Goal: Register for event/course

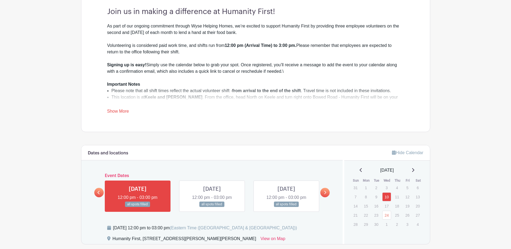
scroll to position [215, 0]
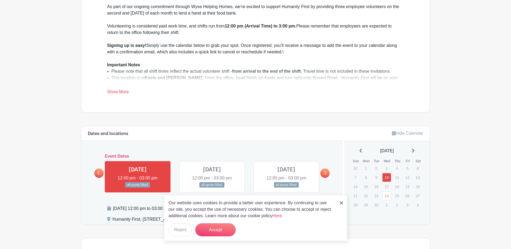
click at [462, 69] on main "Log In Sign Up for Free Wyse Events Humanity First Volunteer Sign-Up Created by…" at bounding box center [255, 108] width 511 height 646
click at [221, 230] on button "Accept" at bounding box center [215, 229] width 40 height 13
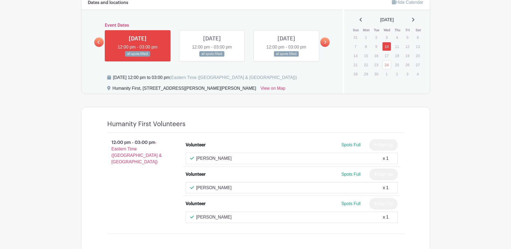
scroll to position [350, 0]
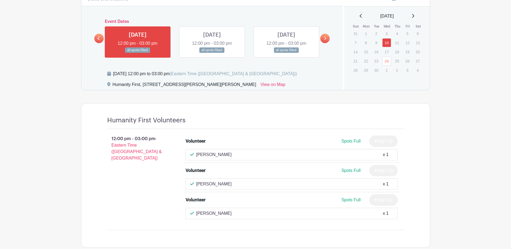
click at [211, 215] on p "Nelson Faria" at bounding box center [214, 213] width 36 height 6
drag, startPoint x: 381, startPoint y: 210, endPoint x: 380, endPoint y: 217, distance: 7.3
click at [381, 212] on div "Nelson Faria x 1" at bounding box center [291, 213] width 203 height 6
click at [380, 217] on div "Nelson Faria x 1" at bounding box center [291, 213] width 212 height 11
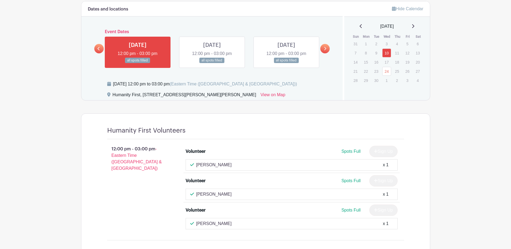
scroll to position [328, 0]
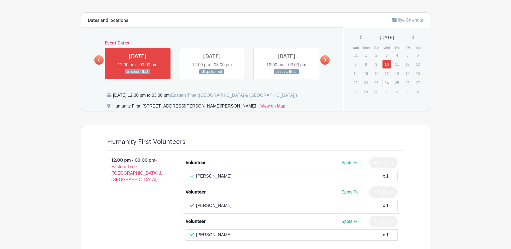
click at [138, 75] on link at bounding box center [138, 75] width 0 height 0
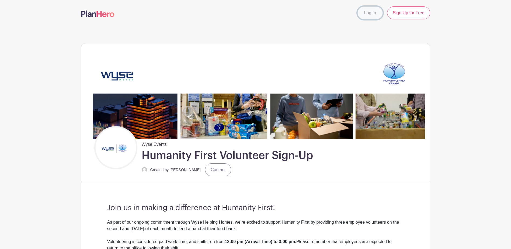
click at [371, 13] on link "Log In" at bounding box center [369, 12] width 25 height 13
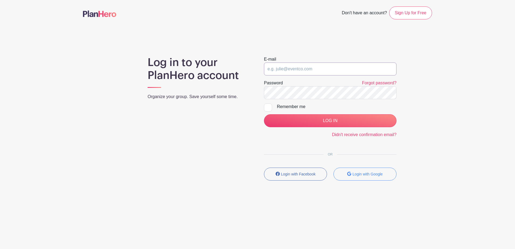
click at [297, 72] on input "email" at bounding box center [330, 68] width 132 height 13
type input "nfaria@wysemeter.com"
click at [267, 108] on div at bounding box center [268, 107] width 8 height 8
click at [267, 107] on input "Remember me" at bounding box center [265, 104] width 3 height 3
checkbox input "true"
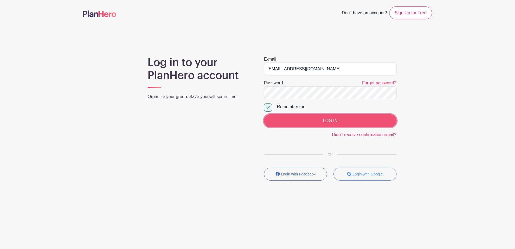
click at [339, 120] on input "LOG IN" at bounding box center [330, 120] width 132 height 13
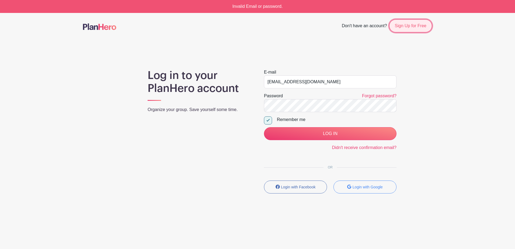
click at [416, 25] on link "Sign Up for Free" at bounding box center [410, 25] width 43 height 13
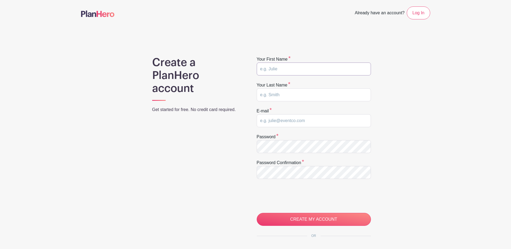
click at [275, 70] on input "text" at bounding box center [313, 68] width 114 height 13
type input "Nelson"
type input "Faria"
type input "[EMAIL_ADDRESS][DOMAIN_NAME]"
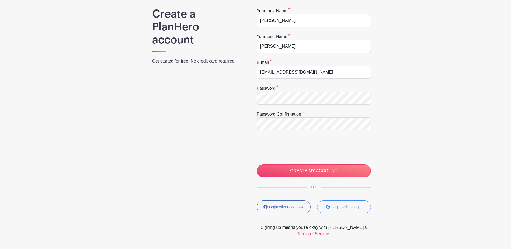
scroll to position [54, 0]
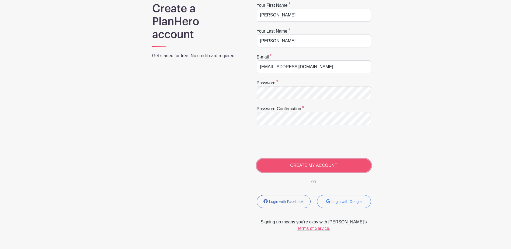
click at [311, 166] on input "CREATE MY ACCOUNT" at bounding box center [313, 165] width 114 height 13
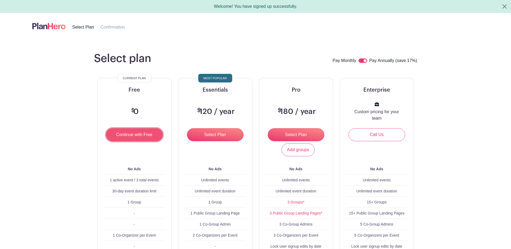
click at [146, 137] on input "Continue with Free" at bounding box center [134, 134] width 57 height 13
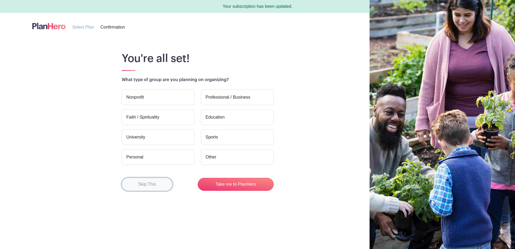
click at [151, 181] on button "Skip This" at bounding box center [147, 184] width 51 height 13
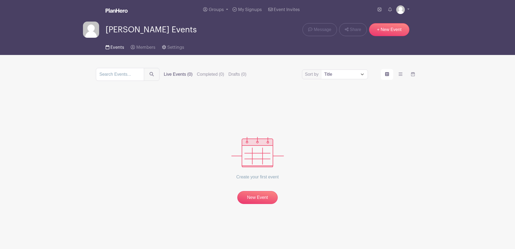
click at [108, 47] on icon at bounding box center [108, 47] width 4 height 4
click at [246, 10] on span "My Signups" at bounding box center [250, 10] width 24 height 4
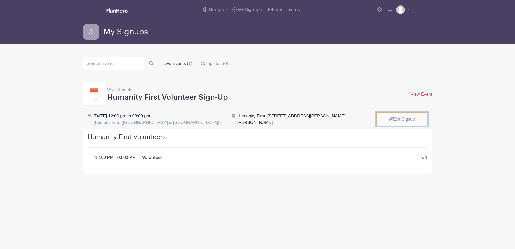
click at [406, 117] on link "Edit Signup" at bounding box center [401, 119] width 51 height 14
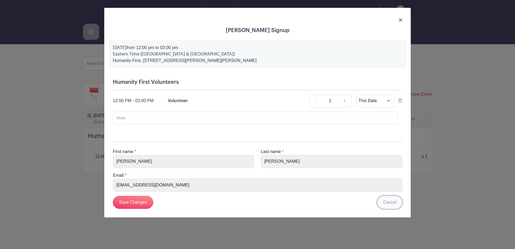
click at [392, 203] on link "Cancel" at bounding box center [389, 202] width 25 height 13
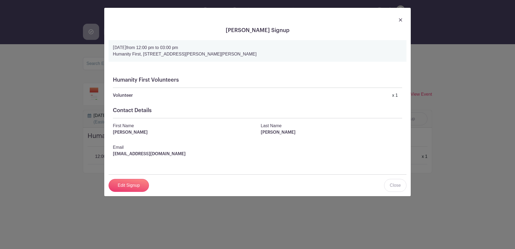
click at [399, 20] on img at bounding box center [400, 19] width 3 height 3
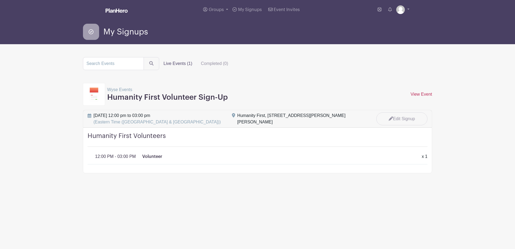
click at [428, 94] on link "View Event" at bounding box center [421, 94] width 22 height 5
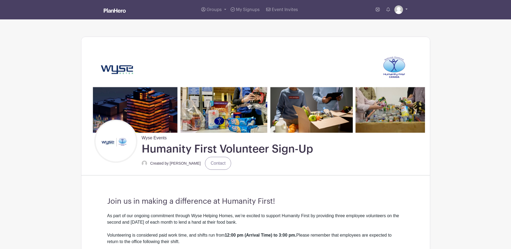
click at [406, 9] on link at bounding box center [400, 9] width 13 height 9
click at [375, 34] on link "Logout" at bounding box center [385, 35] width 43 height 9
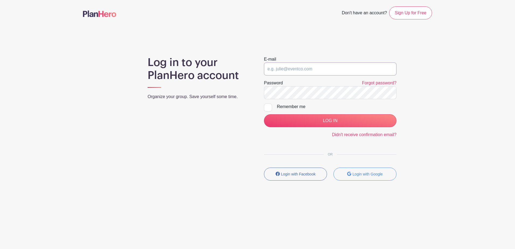
type input "nfaria@wysemeter.com"
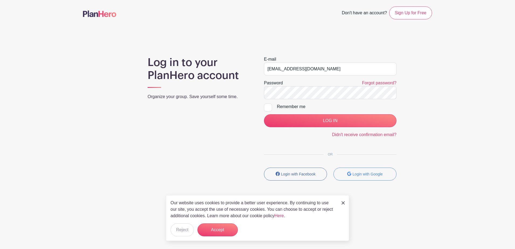
click at [266, 108] on div at bounding box center [268, 107] width 8 height 8
click at [266, 107] on input "Remember me" at bounding box center [265, 104] width 3 height 3
checkbox input "true"
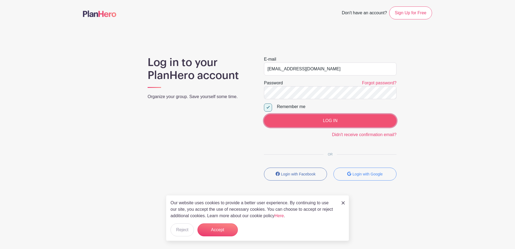
click at [341, 122] on input "LOG IN" at bounding box center [330, 120] width 132 height 13
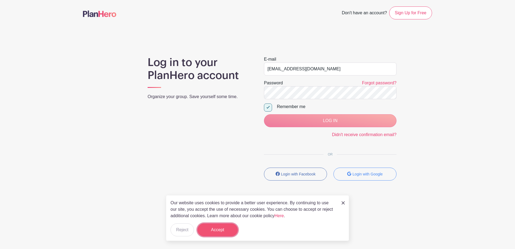
click at [232, 233] on button "Accept" at bounding box center [217, 229] width 40 height 13
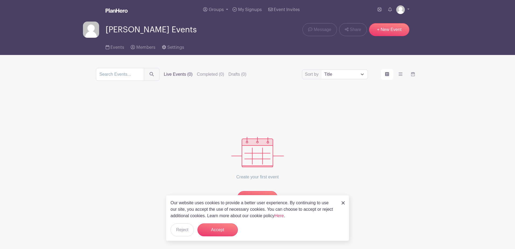
click at [343, 203] on img at bounding box center [342, 202] width 3 height 3
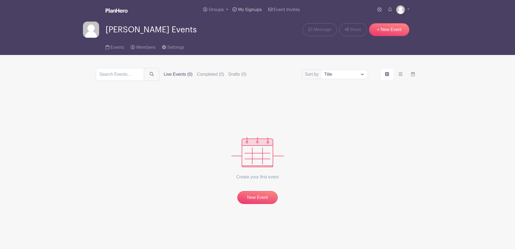
click at [254, 10] on span "My Signups" at bounding box center [250, 10] width 24 height 4
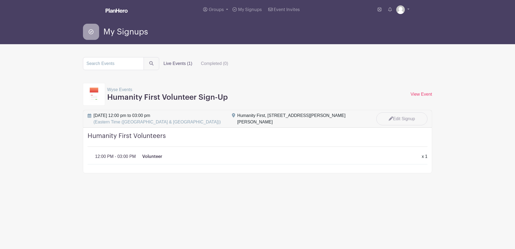
click at [173, 64] on label "Live Events (1)" at bounding box center [177, 63] width 37 height 11
click at [0, 0] on input "Live Events (1)" at bounding box center [0, 0] width 0 height 0
click at [417, 93] on link "View Event" at bounding box center [421, 94] width 22 height 5
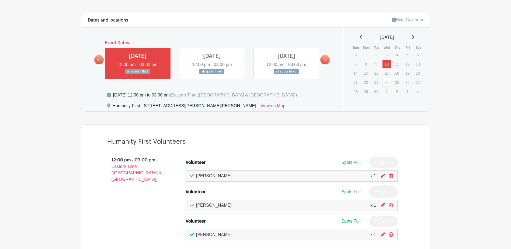
scroll to position [350, 0]
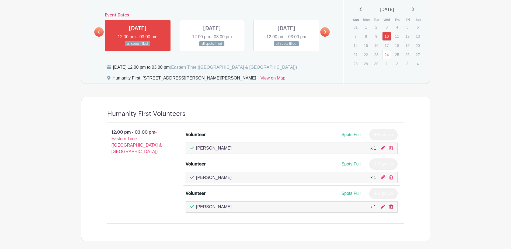
click at [391, 207] on icon at bounding box center [391, 206] width 4 height 4
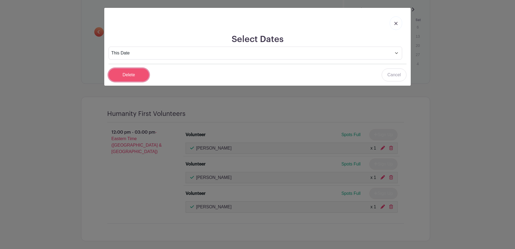
click at [127, 77] on input "Delete" at bounding box center [128, 74] width 40 height 13
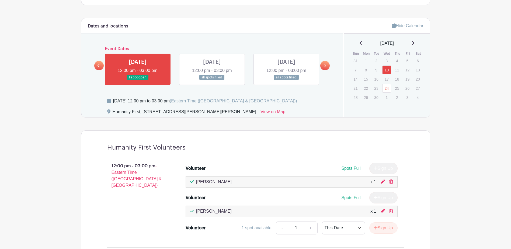
scroll to position [312, 0]
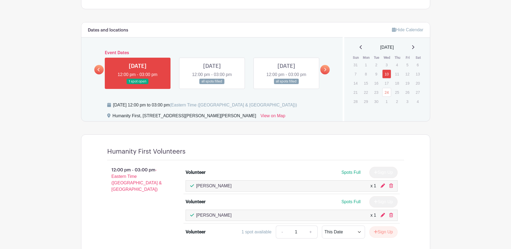
click at [414, 47] on icon at bounding box center [412, 47] width 3 height 4
click at [414, 48] on icon at bounding box center [413, 47] width 2 height 4
click at [386, 102] on p "1" at bounding box center [386, 101] width 9 height 8
click at [325, 69] on icon at bounding box center [325, 70] width 2 height 4
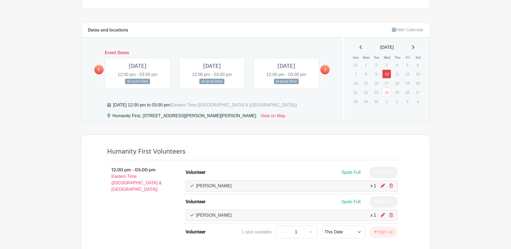
click at [325, 69] on icon at bounding box center [325, 70] width 2 height 4
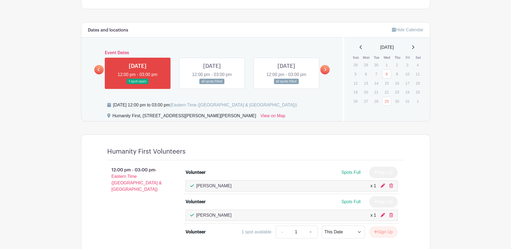
click at [326, 70] on link at bounding box center [324, 69] width 9 height 9
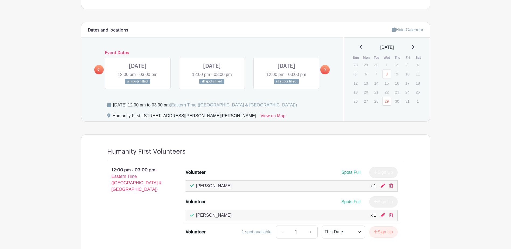
click at [326, 69] on icon at bounding box center [325, 69] width 2 height 3
click at [476, 141] on main "Groups All Groups Nelson's Events My Signups Event Invites My account Logout Wy…" at bounding box center [255, 3] width 511 height 630
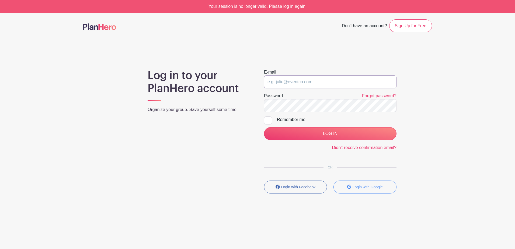
type input "nfaria@wysemeter.com"
click at [271, 121] on div at bounding box center [268, 120] width 8 height 8
click at [267, 120] on input "Remember me" at bounding box center [265, 117] width 3 height 3
checkbox input "true"
click at [322, 126] on form "E-mail nfaria@wysemeter.com Password Forgot password? Remember me LOG IN Didn't…" at bounding box center [330, 110] width 132 height 82
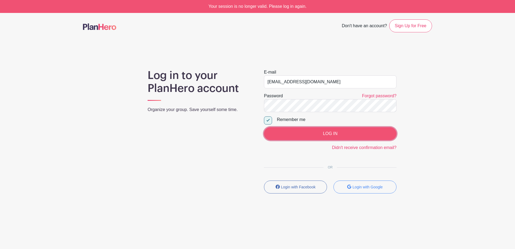
click at [325, 131] on input "LOG IN" at bounding box center [330, 133] width 132 height 13
